Goal: Task Accomplishment & Management: Use online tool/utility

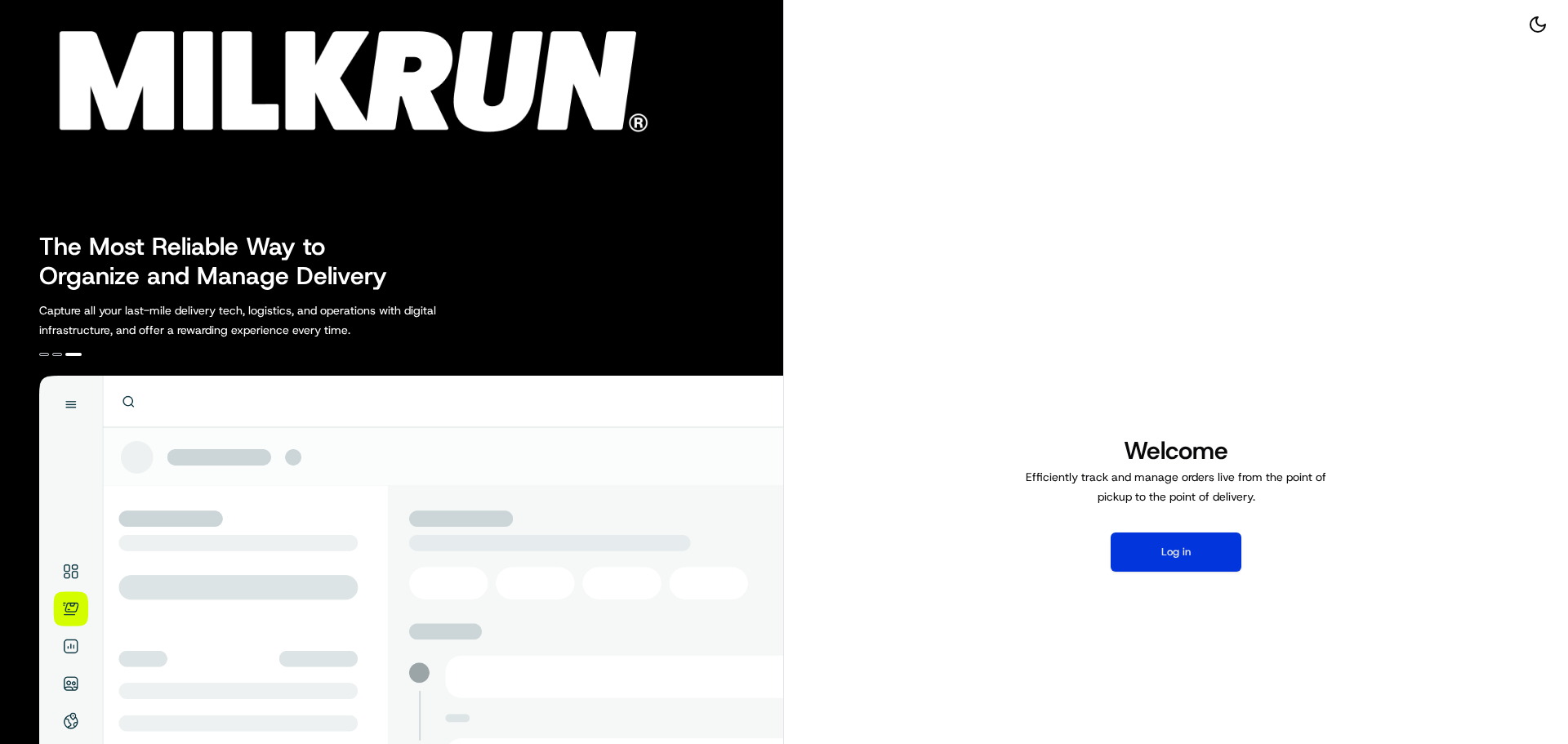
drag, startPoint x: 1180, startPoint y: 563, endPoint x: 1185, endPoint y: 585, distance: 22.6
click at [1179, 563] on button "Log in" at bounding box center [1175, 552] width 130 height 39
